Goal: Find specific page/section: Find specific page/section

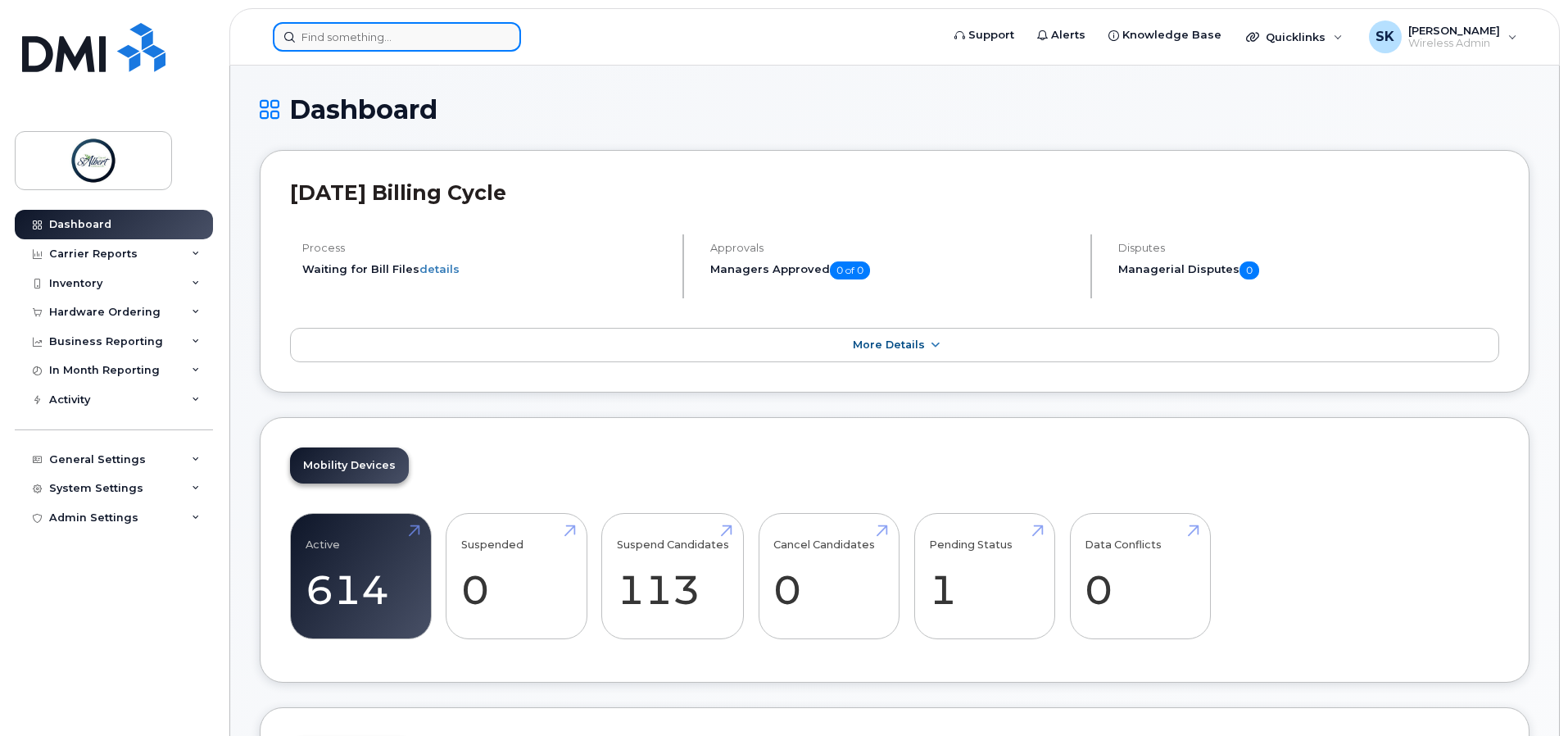
click at [419, 37] on input at bounding box center [396, 37] width 248 height 29
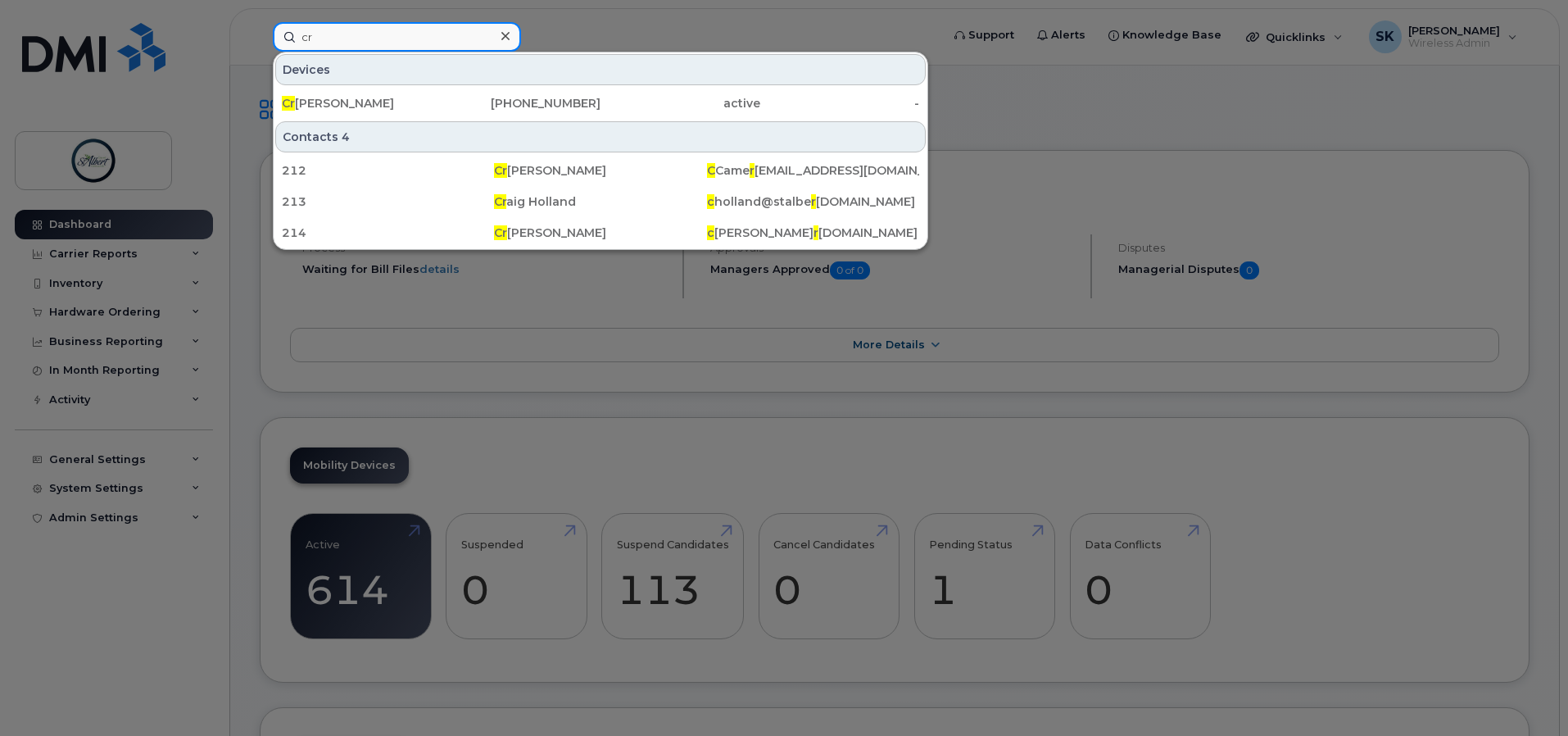
type input "c"
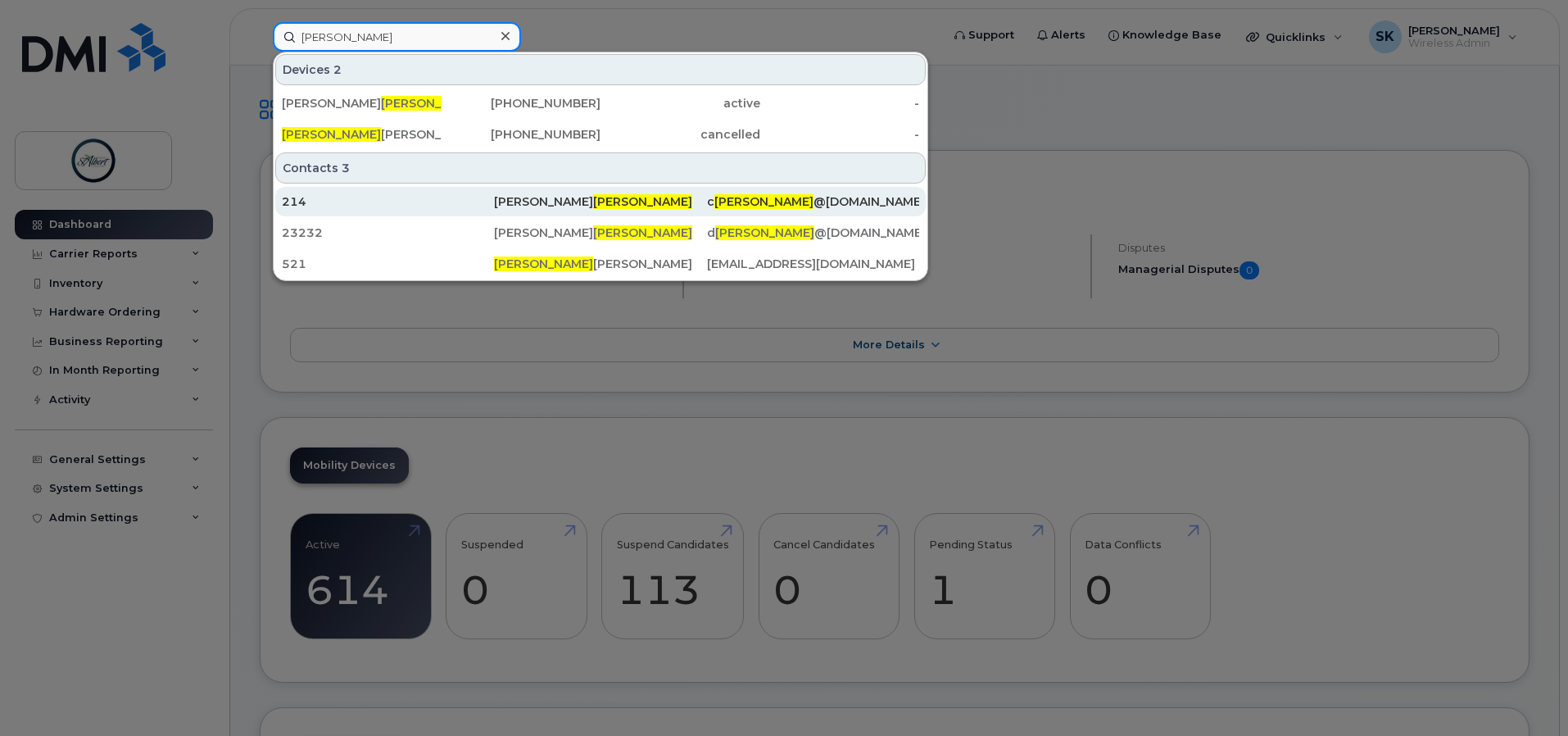
type input "kelly"
click at [617, 205] on div "Craig Kelly" at bounding box center [600, 201] width 212 height 17
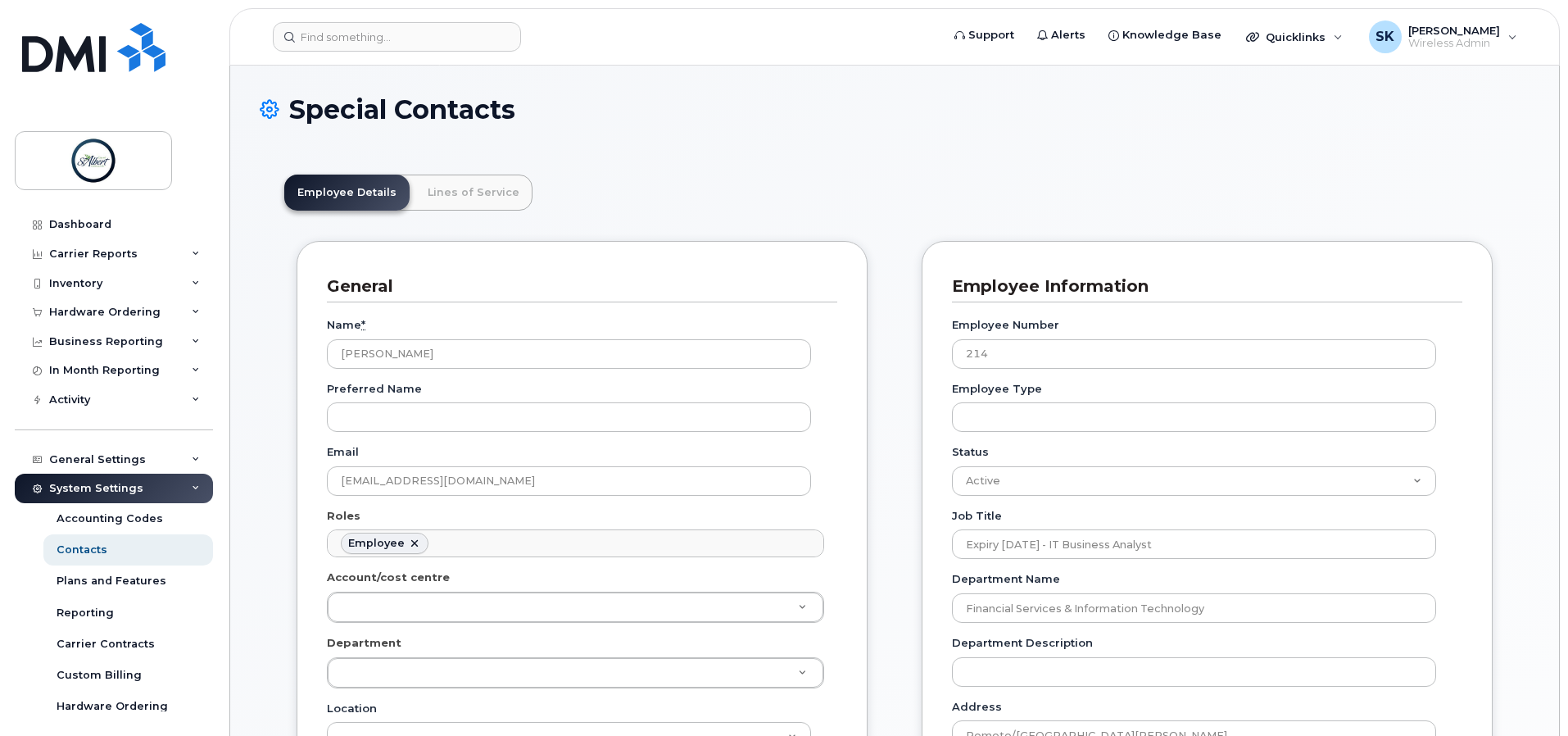
scroll to position [48, 0]
